Goal: Task Accomplishment & Management: Manage account settings

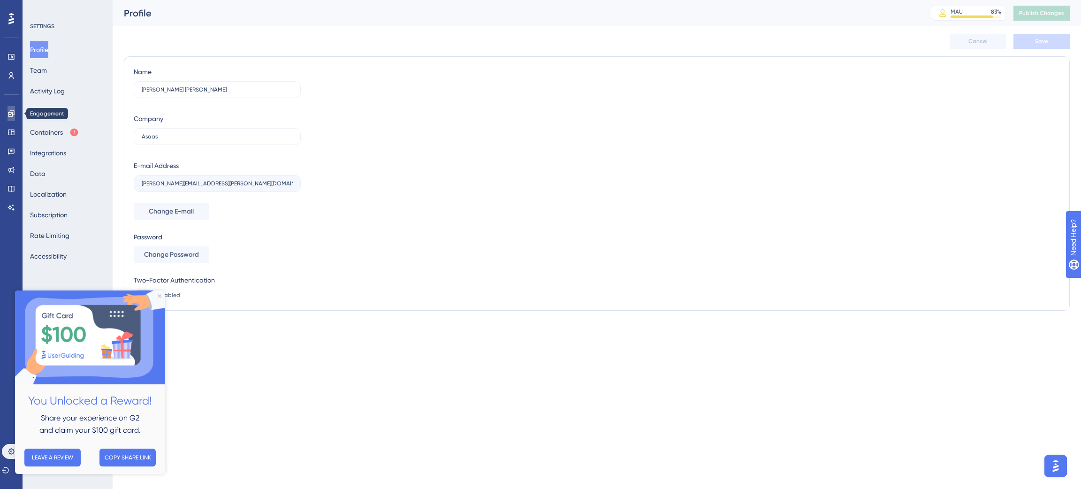
click at [11, 112] on icon at bounding box center [12, 114] width 8 height 8
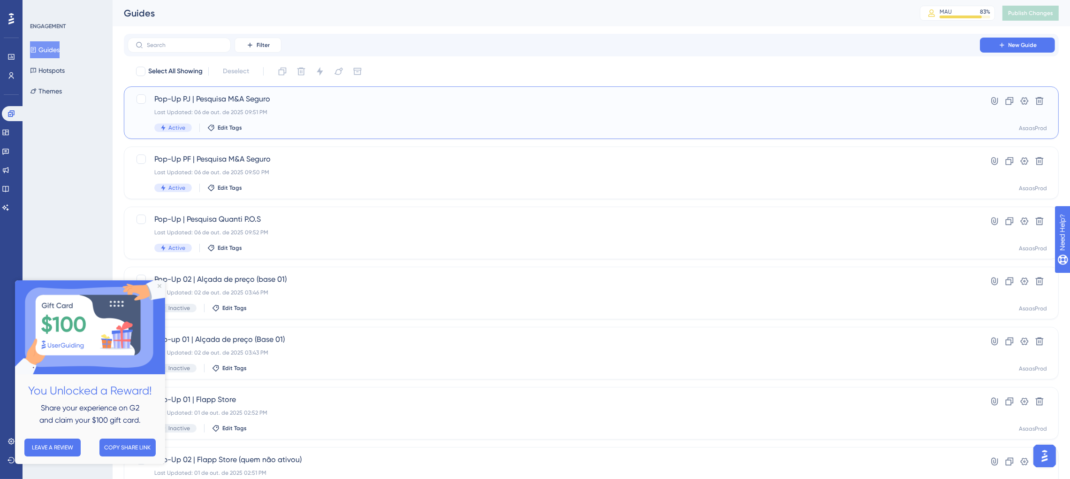
click at [176, 129] on span "Active" at bounding box center [176, 128] width 17 height 8
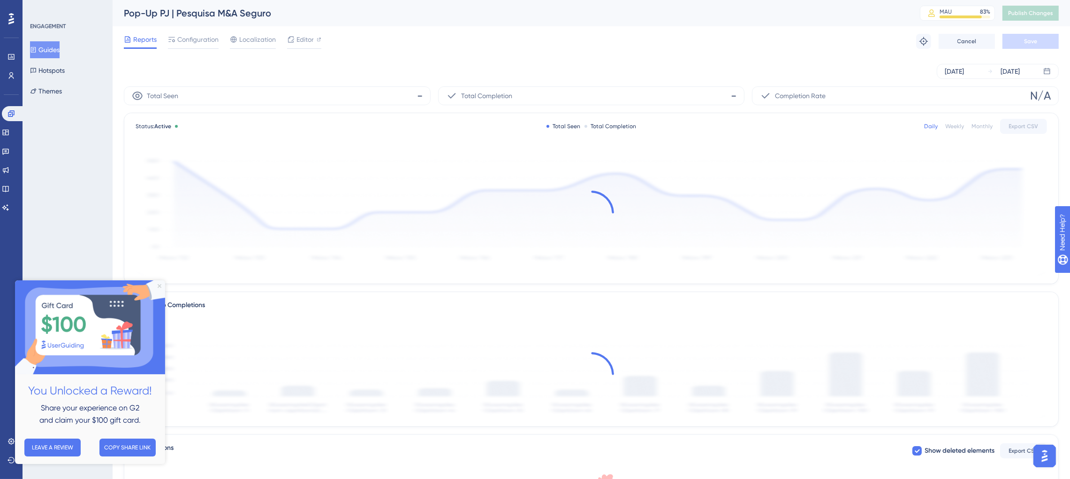
click at [158, 285] on icon "Close Preview" at bounding box center [160, 286] width 4 height 4
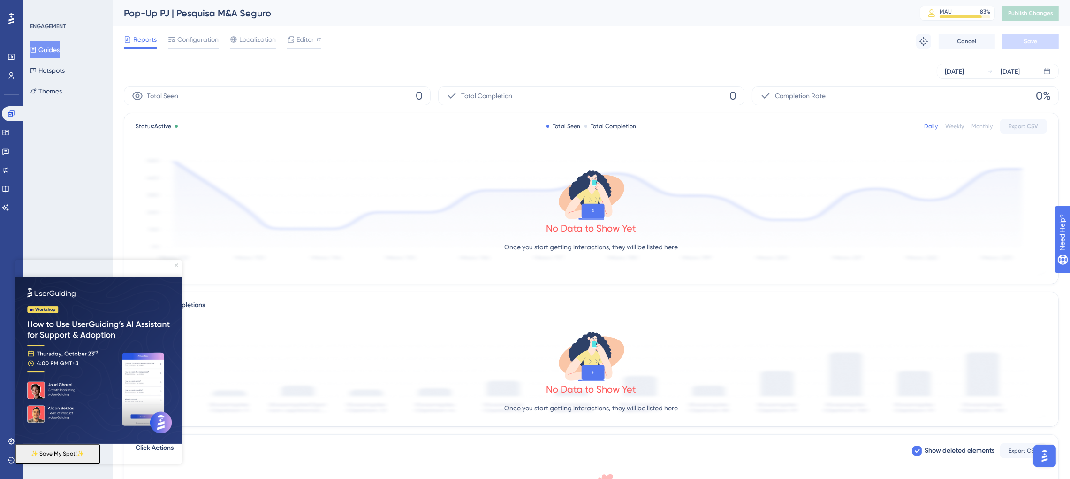
click at [177, 264] on icon "Close Preview" at bounding box center [177, 265] width 4 height 4
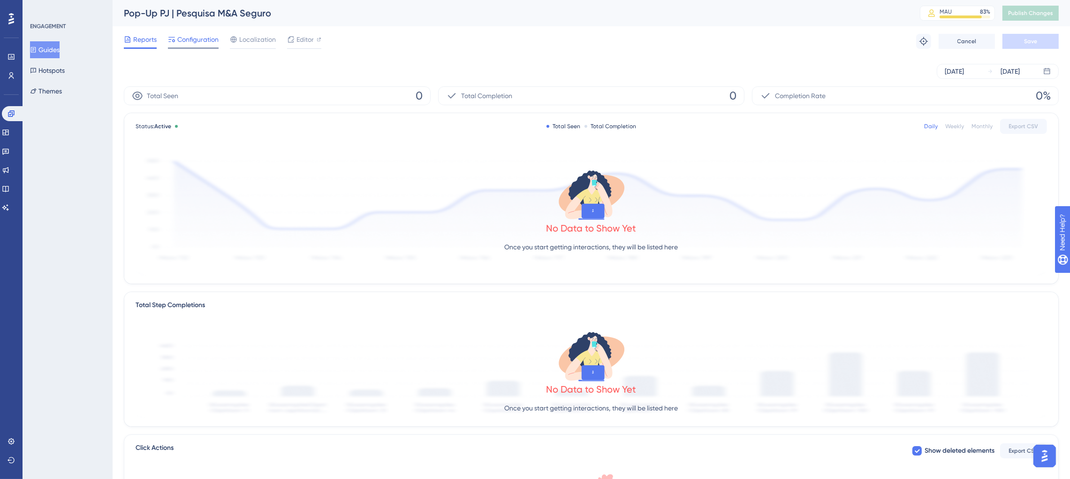
click at [193, 41] on span "Configuration" at bounding box center [197, 39] width 41 height 11
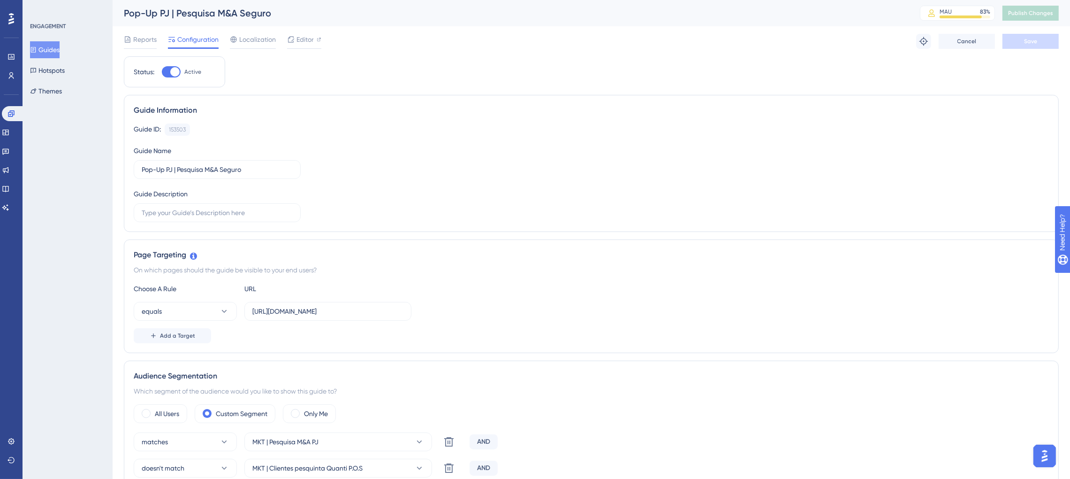
click at [54, 47] on button "Guides" at bounding box center [45, 49] width 30 height 17
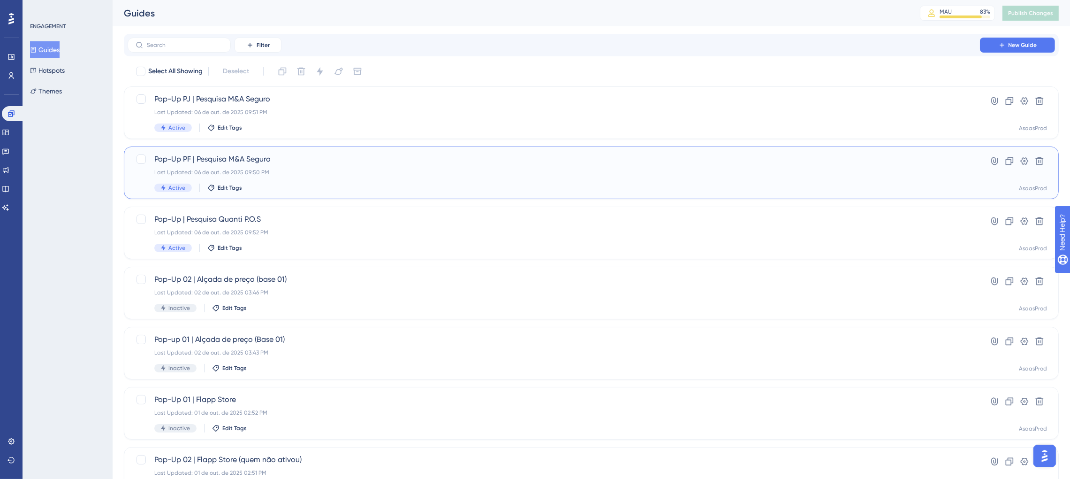
click at [272, 162] on span "Pop-Up PF | Pesquisa M&A Seguro" at bounding box center [553, 158] width 799 height 11
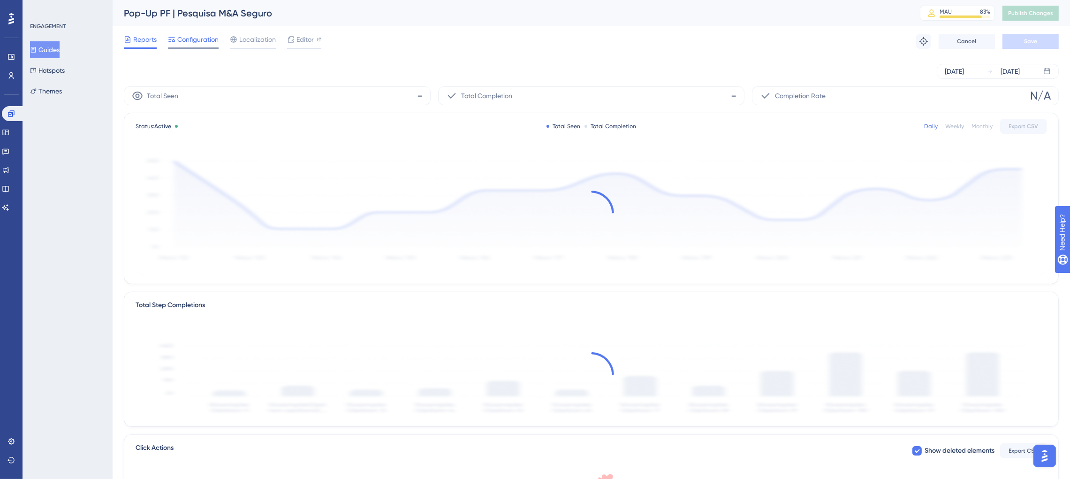
click at [190, 40] on span "Configuration" at bounding box center [197, 39] width 41 height 11
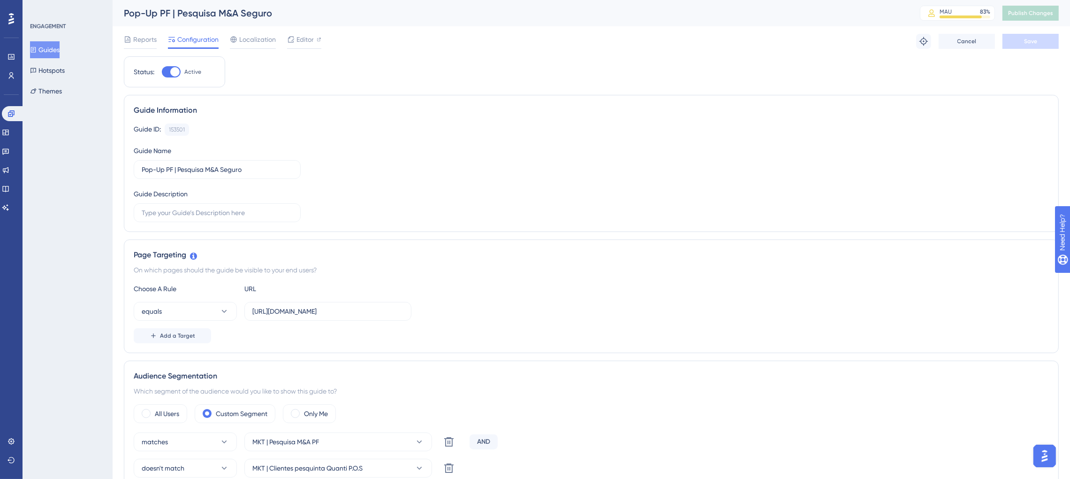
click at [171, 70] on div at bounding box center [174, 71] width 9 height 9
click at [162, 72] on input "Active" at bounding box center [161, 72] width 0 height 0
checkbox input "false"
click at [1026, 45] on span "Save" at bounding box center [1030, 42] width 13 height 8
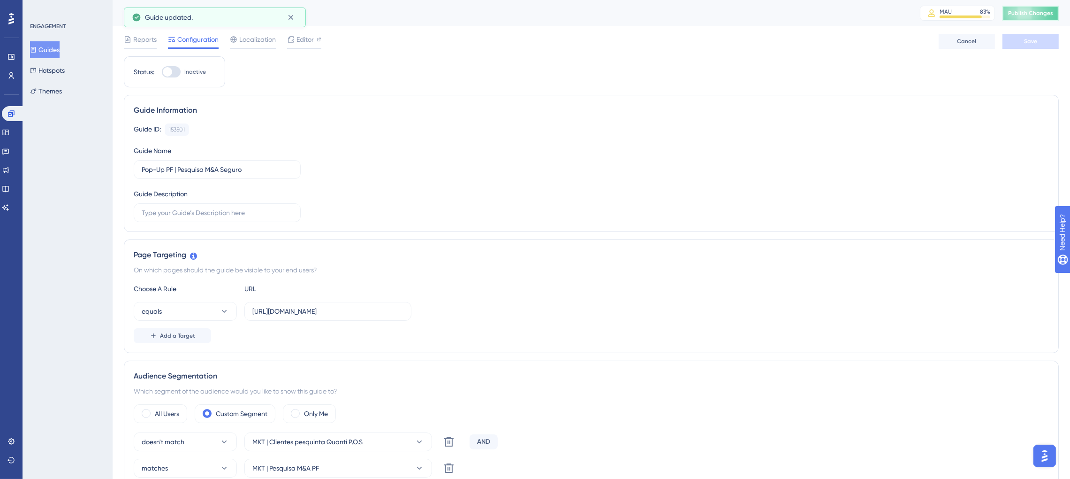
click at [1045, 13] on button "Publish Changes" at bounding box center [1031, 13] width 56 height 15
click at [53, 51] on button "Guides" at bounding box center [45, 49] width 30 height 17
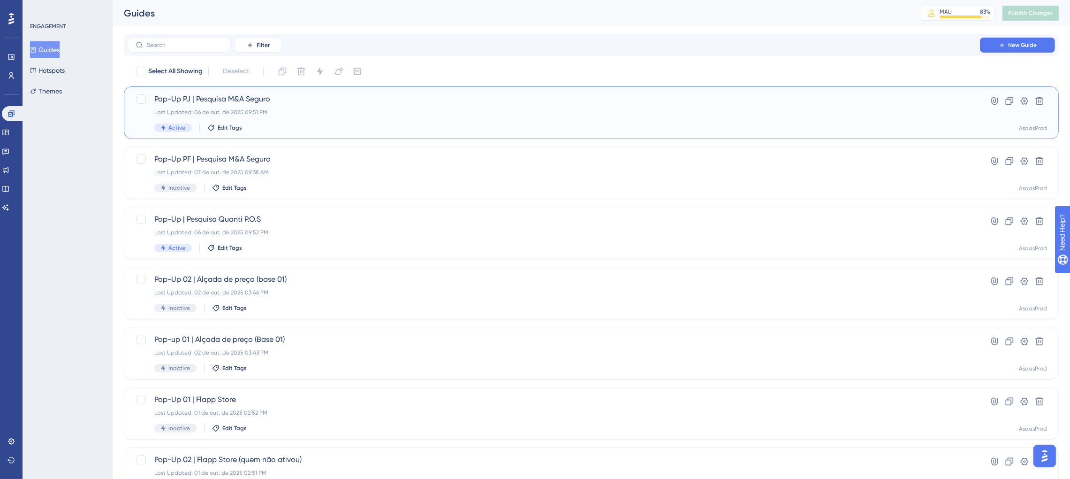
click at [267, 106] on div "Pop-Up PJ | Pesquisa M&A Seguro Last Updated: 06 de out. de 2025 09:51 PM Activ…" at bounding box center [553, 112] width 799 height 38
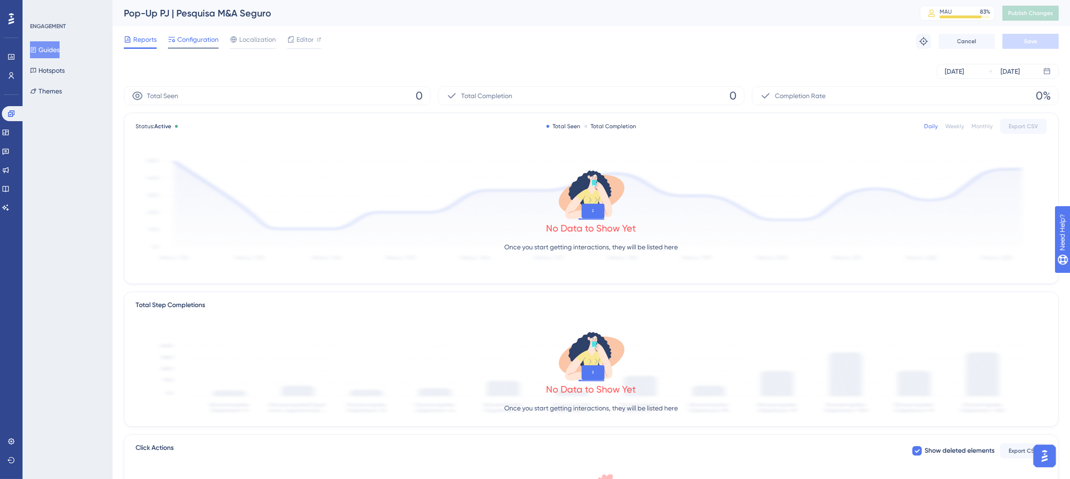
click at [196, 35] on span "Configuration" at bounding box center [197, 39] width 41 height 11
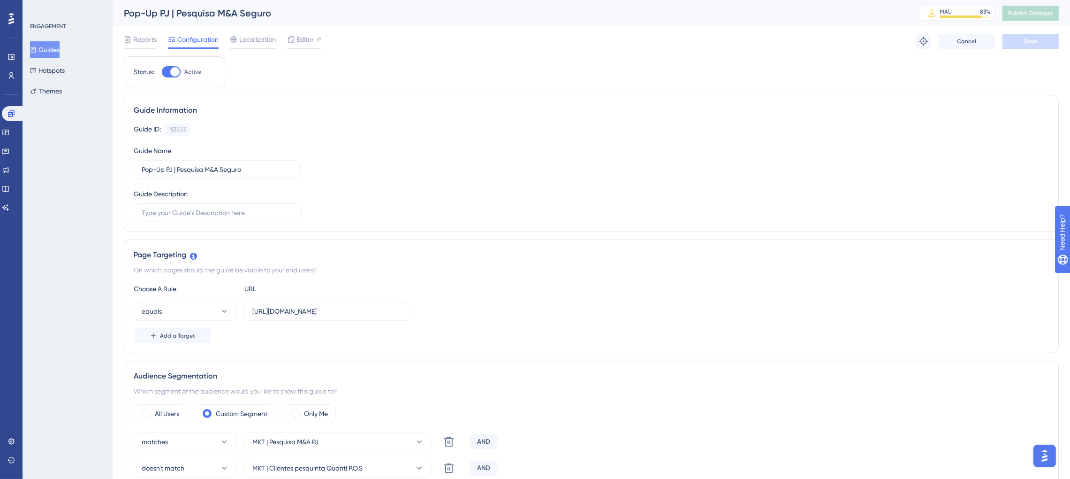
click at [164, 74] on div at bounding box center [171, 71] width 19 height 11
click at [162, 72] on input "Active" at bounding box center [161, 72] width 0 height 0
checkbox input "false"
click at [1035, 44] on span "Save" at bounding box center [1030, 42] width 13 height 8
click at [1034, 15] on span "Publish Changes" at bounding box center [1030, 13] width 45 height 8
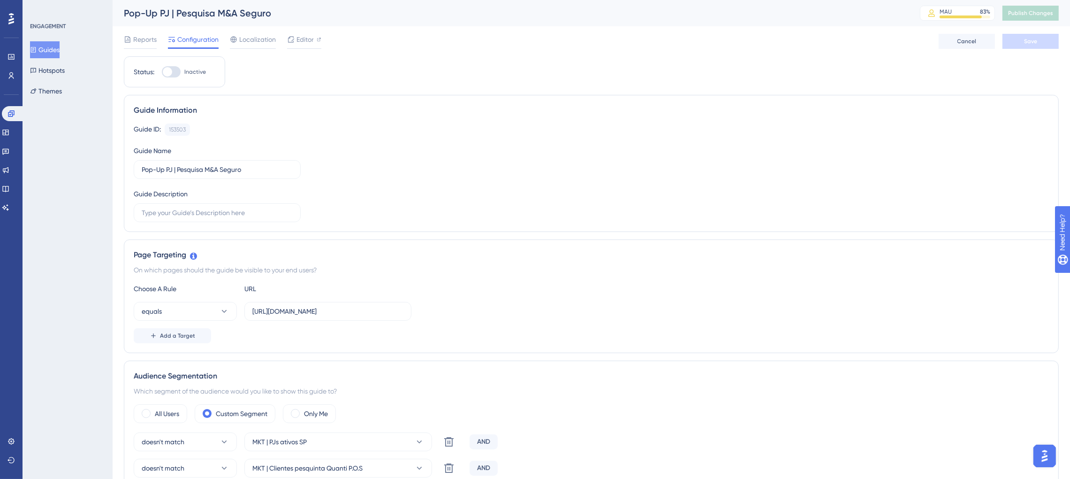
click at [58, 51] on button "Guides" at bounding box center [45, 49] width 30 height 17
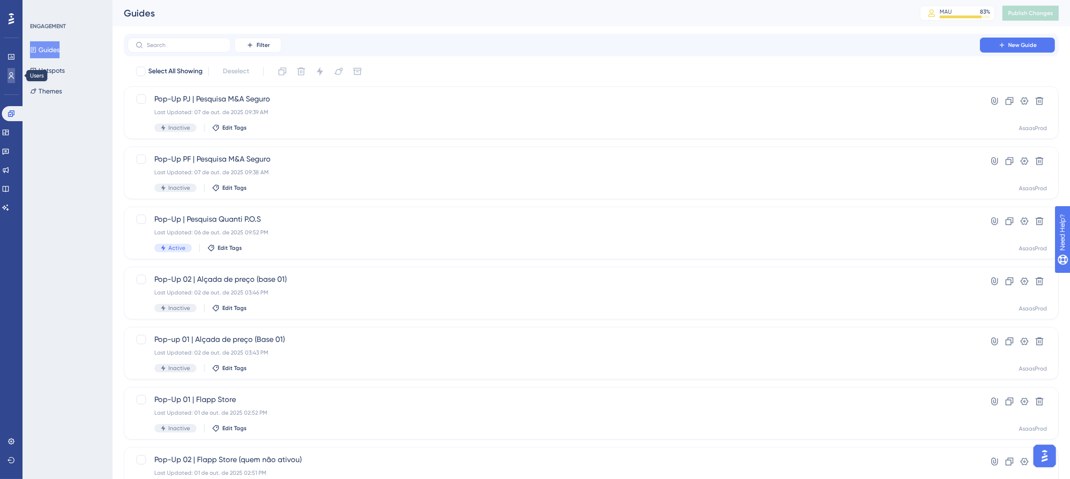
click at [9, 77] on icon at bounding box center [11, 75] width 5 height 7
